Goal: Task Accomplishment & Management: Use online tool/utility

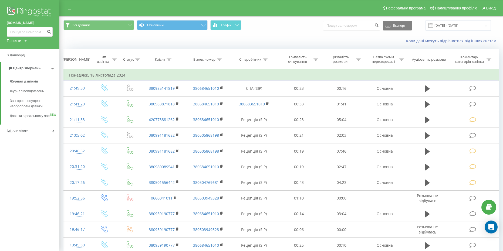
click at [31, 82] on span "Журнал дзвінків" at bounding box center [24, 81] width 29 height 5
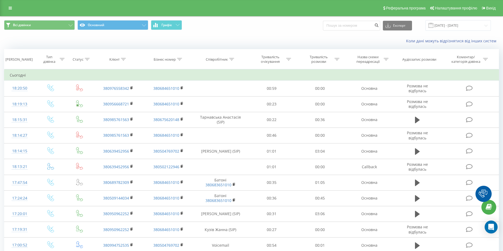
drag, startPoint x: 0, startPoint y: 0, endPoint x: 146, endPoint y: 36, distance: 150.3
click at [146, 36] on div "Коли дані можуть відрізнятися вiд інших систем" at bounding box center [251, 41] width 502 height 13
click at [355, 28] on input at bounding box center [351, 26] width 57 height 10
drag, startPoint x: 117, startPoint y: 35, endPoint x: 139, endPoint y: 33, distance: 21.9
click at [117, 35] on div "Коли дані можуть відрізнятися вiд інших систем" at bounding box center [251, 41] width 502 height 13
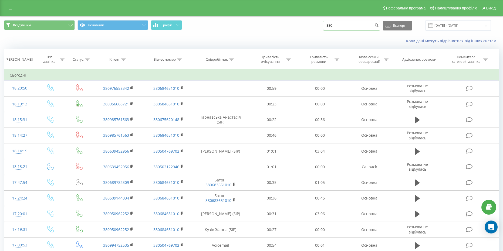
click at [351, 27] on input "380" at bounding box center [351, 26] width 57 height 10
click at [112, 47] on div "Коли дані можуть відрізнятися вiд інших систем" at bounding box center [251, 41] width 502 height 13
click at [350, 22] on input "38097" at bounding box center [351, 26] width 57 height 10
click at [96, 42] on div "Коли дані можуть відрізнятися вiд інших систем" at bounding box center [251, 41] width 502 height 13
click at [89, 40] on div "Коли дані можуть відрізнятися вiд інших систем" at bounding box center [251, 41] width 502 height 13
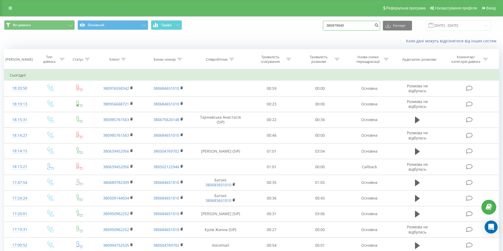
click at [370, 27] on input "380979040" at bounding box center [351, 26] width 57 height 10
click at [120, 56] on th "Клієнт" at bounding box center [118, 59] width 50 height 20
click at [350, 25] on input "380979040648" at bounding box center [351, 26] width 57 height 10
type input "380979040698"
click at [380, 28] on button "submit" at bounding box center [376, 26] width 7 height 10
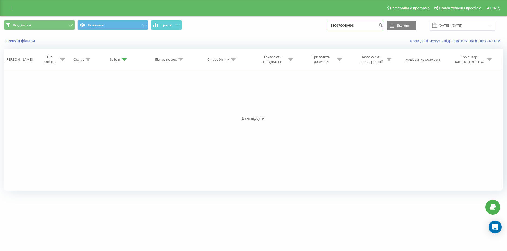
click at [370, 27] on input "380979040698" at bounding box center [355, 26] width 57 height 10
click at [143, 172] on div "Фільтрувати за умовою Дорівнює Введіть значення Скасувати OK Фільтрувати за умо…" at bounding box center [253, 129] width 499 height 121
click at [487, 91] on div "Фільтрувати за умовою Дорівнює Введіть значення Скасувати OK Фільтрувати за умо…" at bounding box center [253, 129] width 499 height 121
click at [383, 25] on icon "submit" at bounding box center [380, 24] width 5 height 3
drag, startPoint x: 1, startPoint y: 8, endPoint x: 11, endPoint y: 8, distance: 9.7
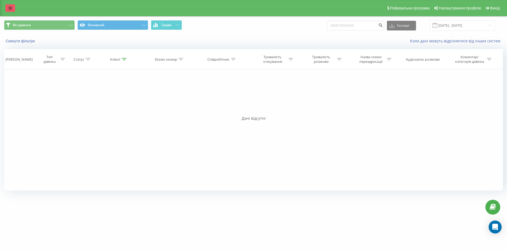
click at [11, 8] on icon at bounding box center [10, 8] width 3 height 4
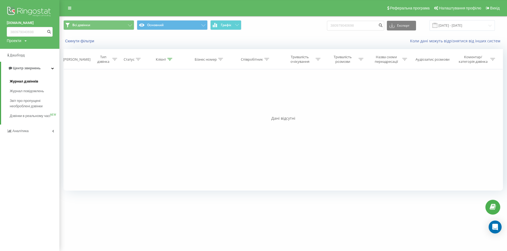
click at [25, 80] on span "Журнал дзвінків" at bounding box center [24, 81] width 29 height 5
drag, startPoint x: 363, startPoint y: 28, endPoint x: 291, endPoint y: 25, distance: 72.7
click at [291, 25] on div "Всі дзвінки Основний Графік 380979040698 Експорт .csv .xls .xlsx 19.06.2025 - 1…" at bounding box center [282, 25] width 439 height 11
